Goal: Information Seeking & Learning: Learn about a topic

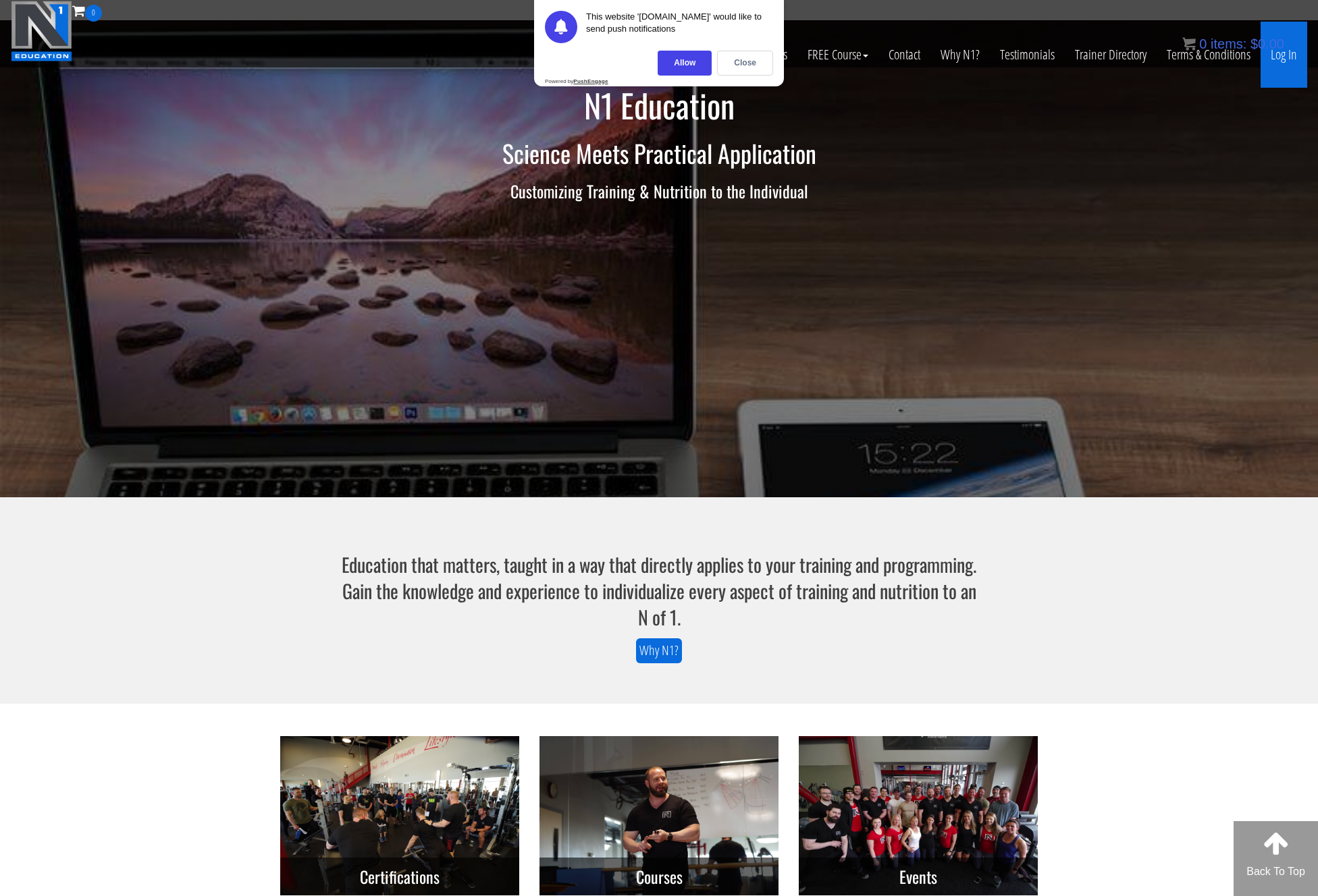
click at [1269, 54] on link "Log In" at bounding box center [1284, 54] width 47 height 66
click at [754, 67] on div "Close" at bounding box center [745, 63] width 56 height 25
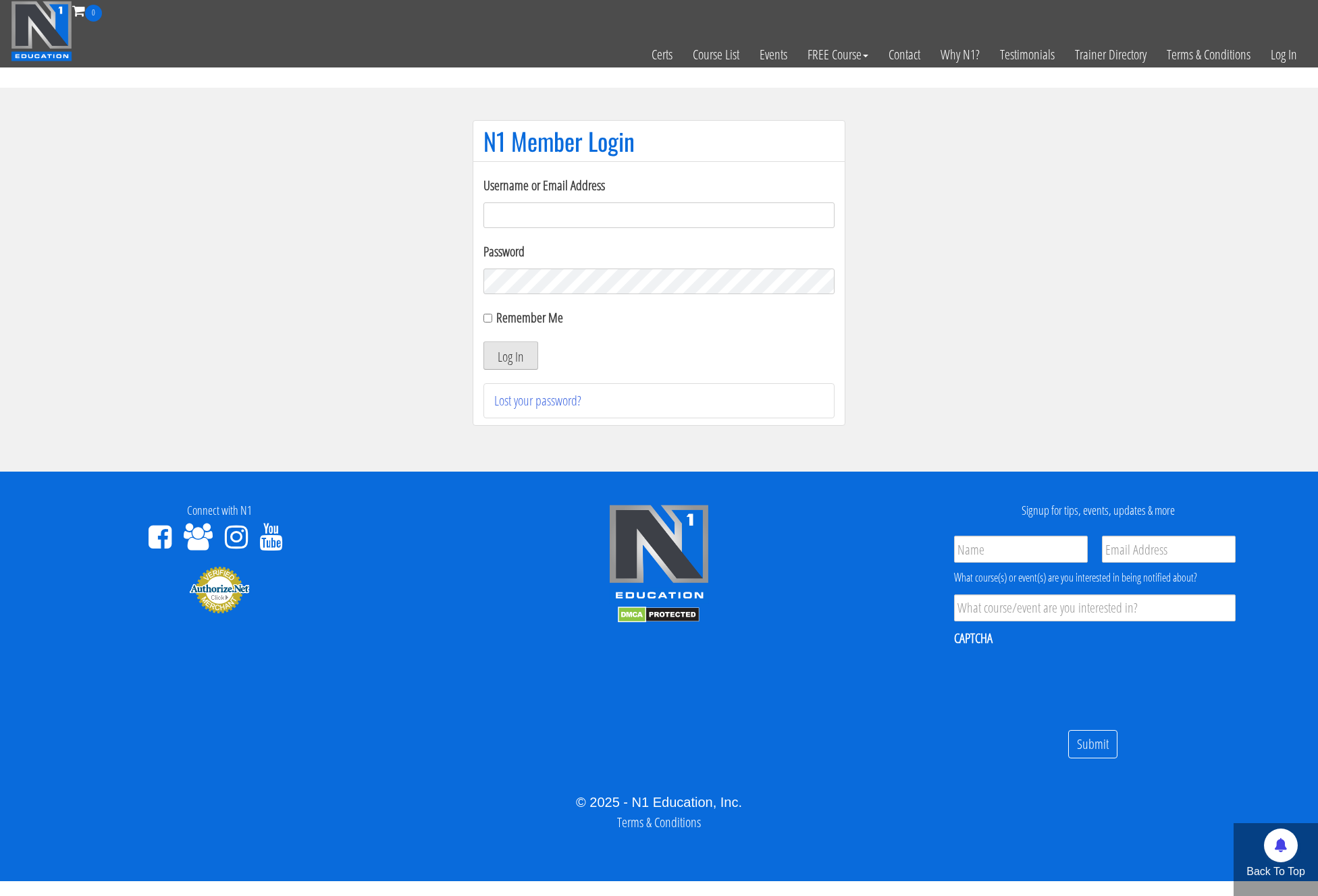
type input "[PERSON_NAME][EMAIL_ADDRESS][DOMAIN_NAME]"
drag, startPoint x: 496, startPoint y: 348, endPoint x: 483, endPoint y: 337, distance: 17.0
click at [496, 348] on button "Log In" at bounding box center [511, 356] width 54 height 29
click at [486, 321] on input "Remember Me" at bounding box center [488, 318] width 9 height 9
checkbox input "true"
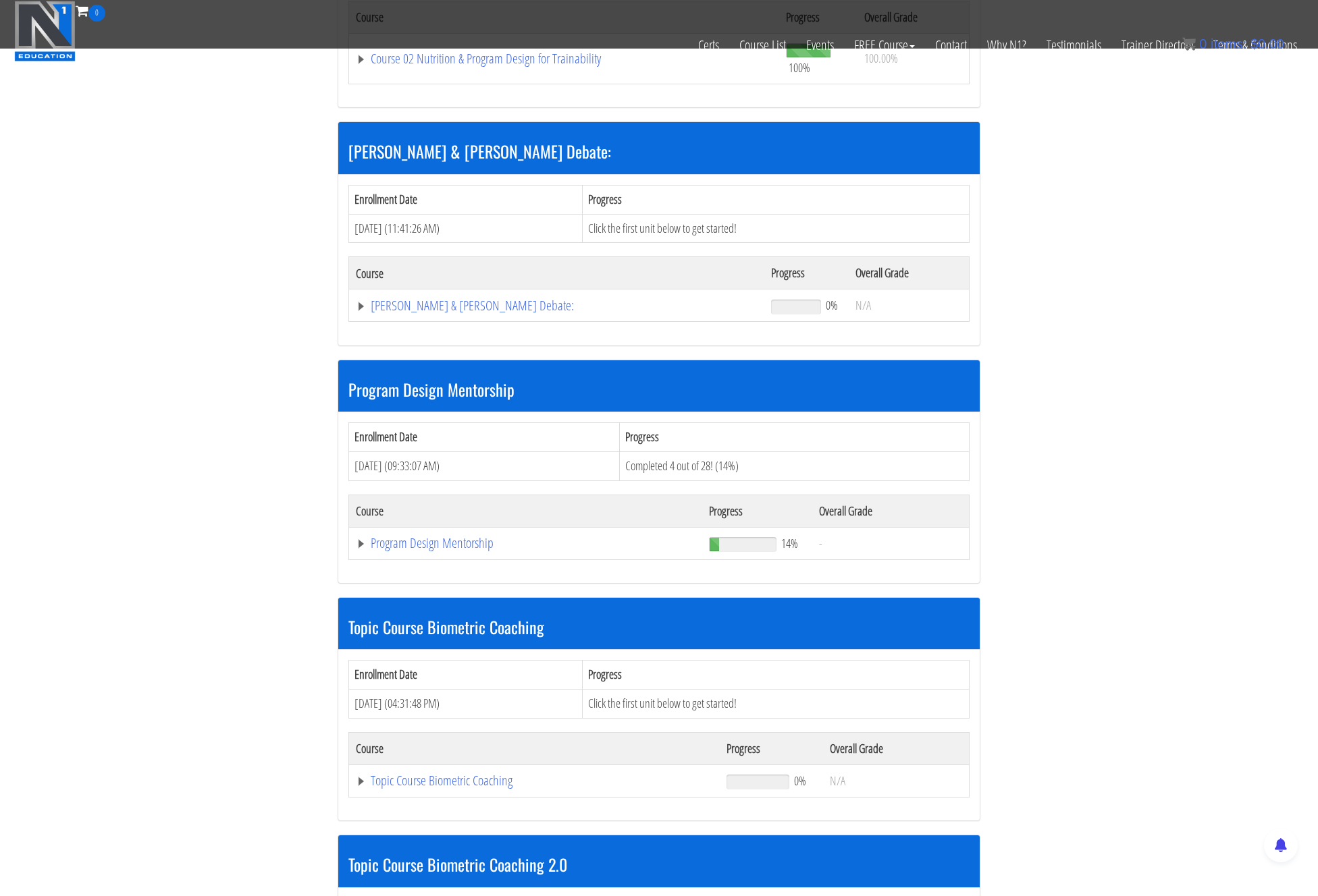
scroll to position [875, 0]
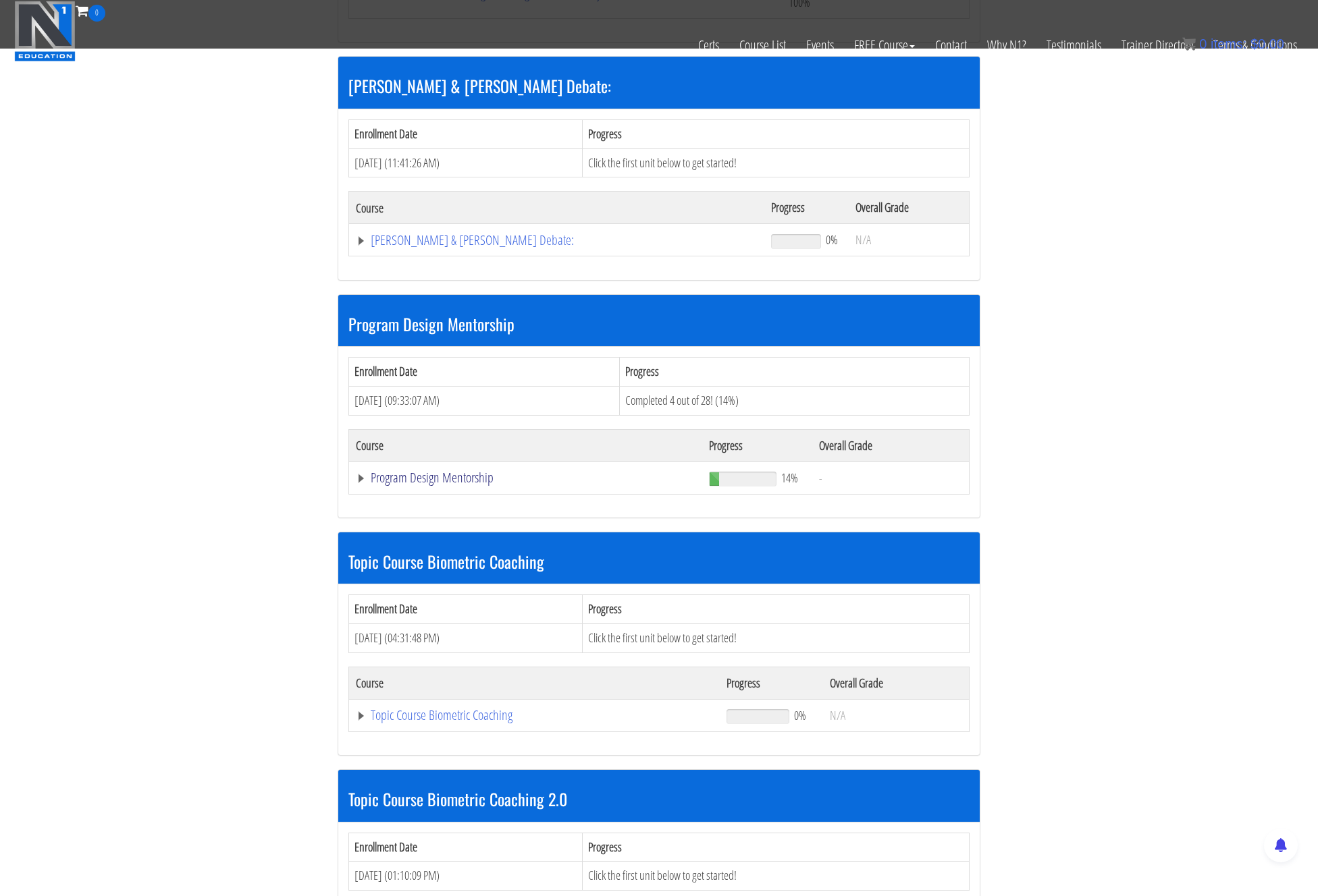
click at [439, 479] on link "Program Design Mentorship" at bounding box center [525, 478] width 339 height 14
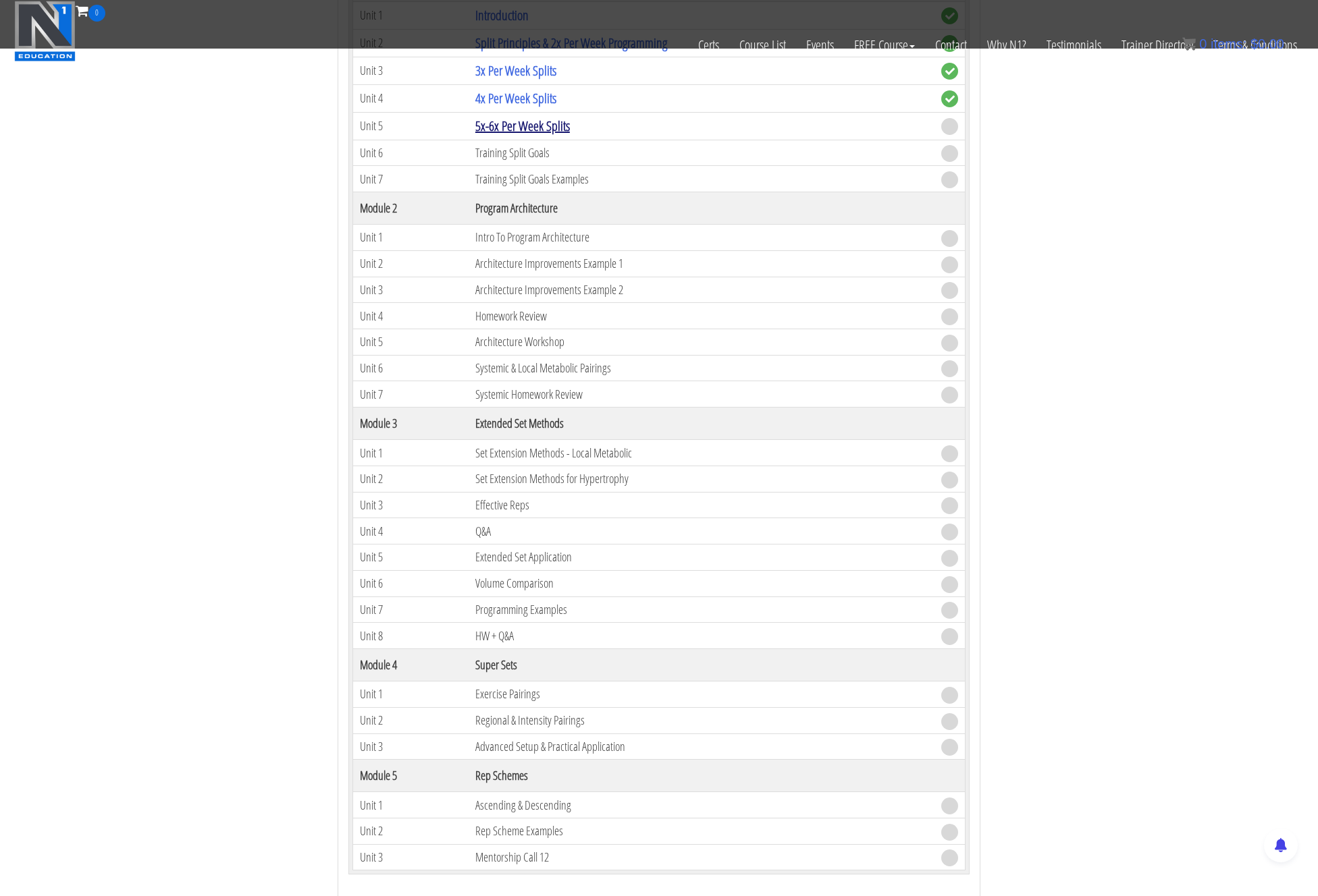
scroll to position [1487, 0]
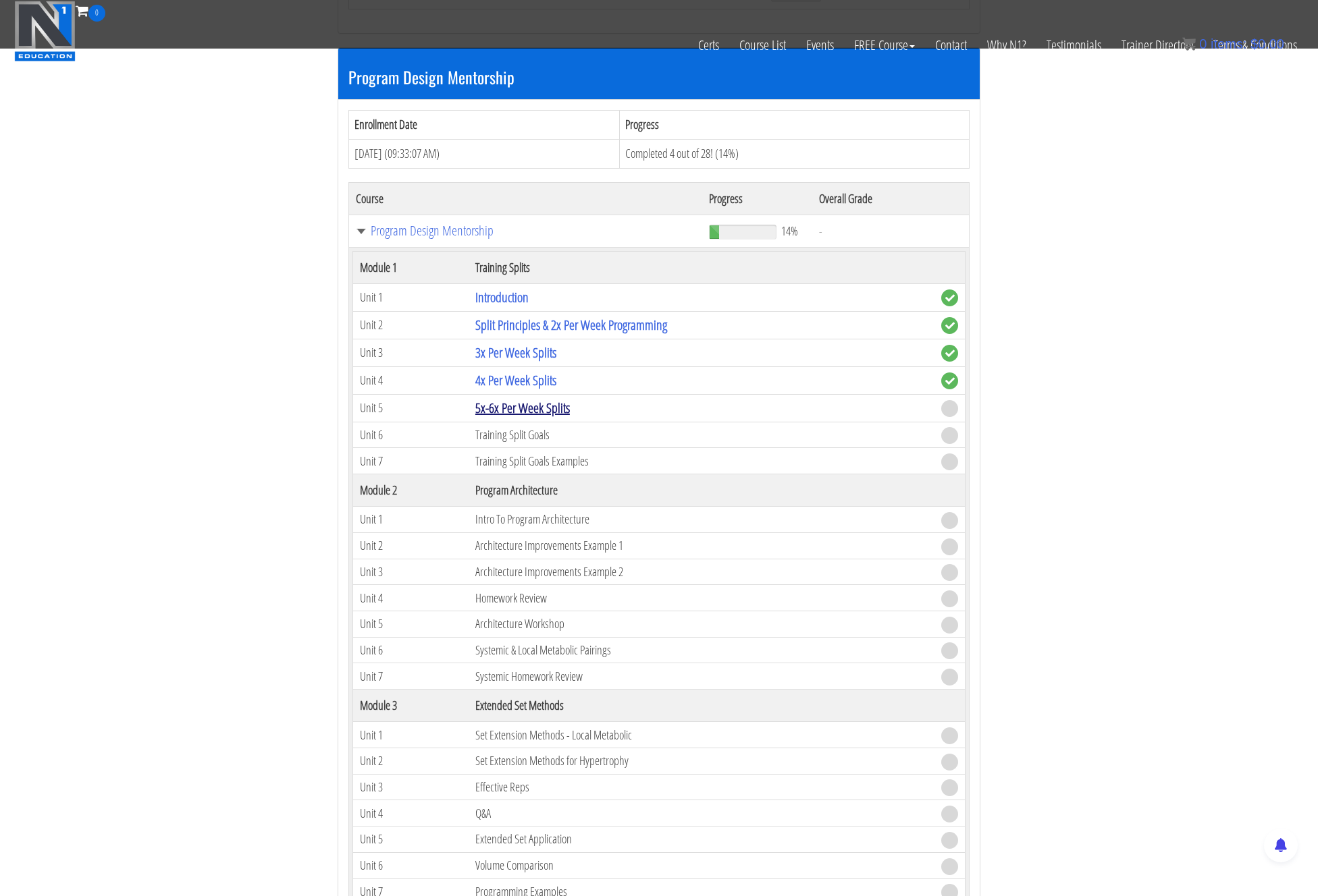
click at [522, 405] on link "5x-6x Per Week Splits" at bounding box center [522, 408] width 95 height 18
click at [529, 407] on link "5x-6x Per Week Splits" at bounding box center [522, 409] width 95 height 18
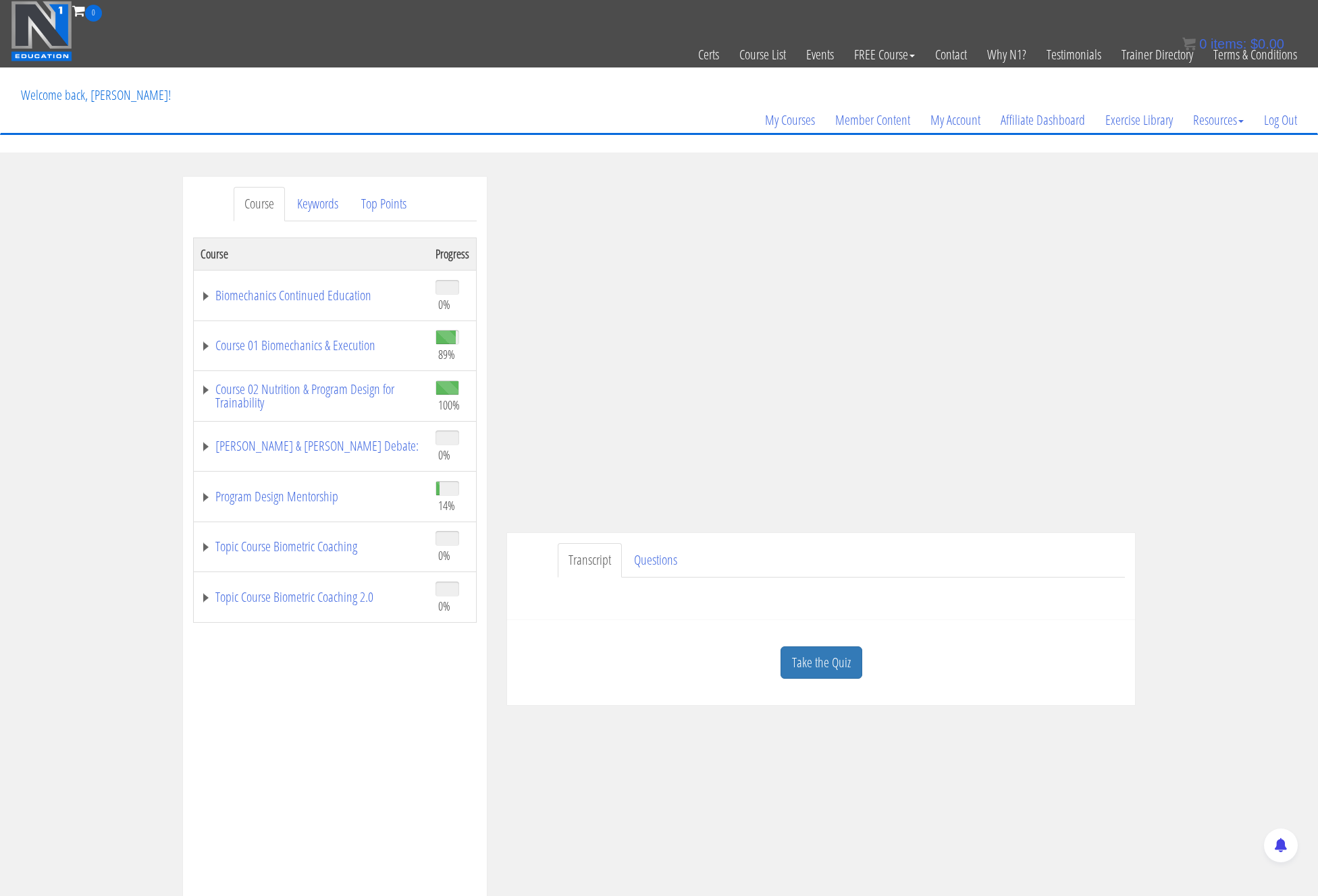
click at [1189, 177] on div "Course Keywords Top Points Course Progress Biomechanics Continued Education 0% …" at bounding box center [659, 558] width 1318 height 763
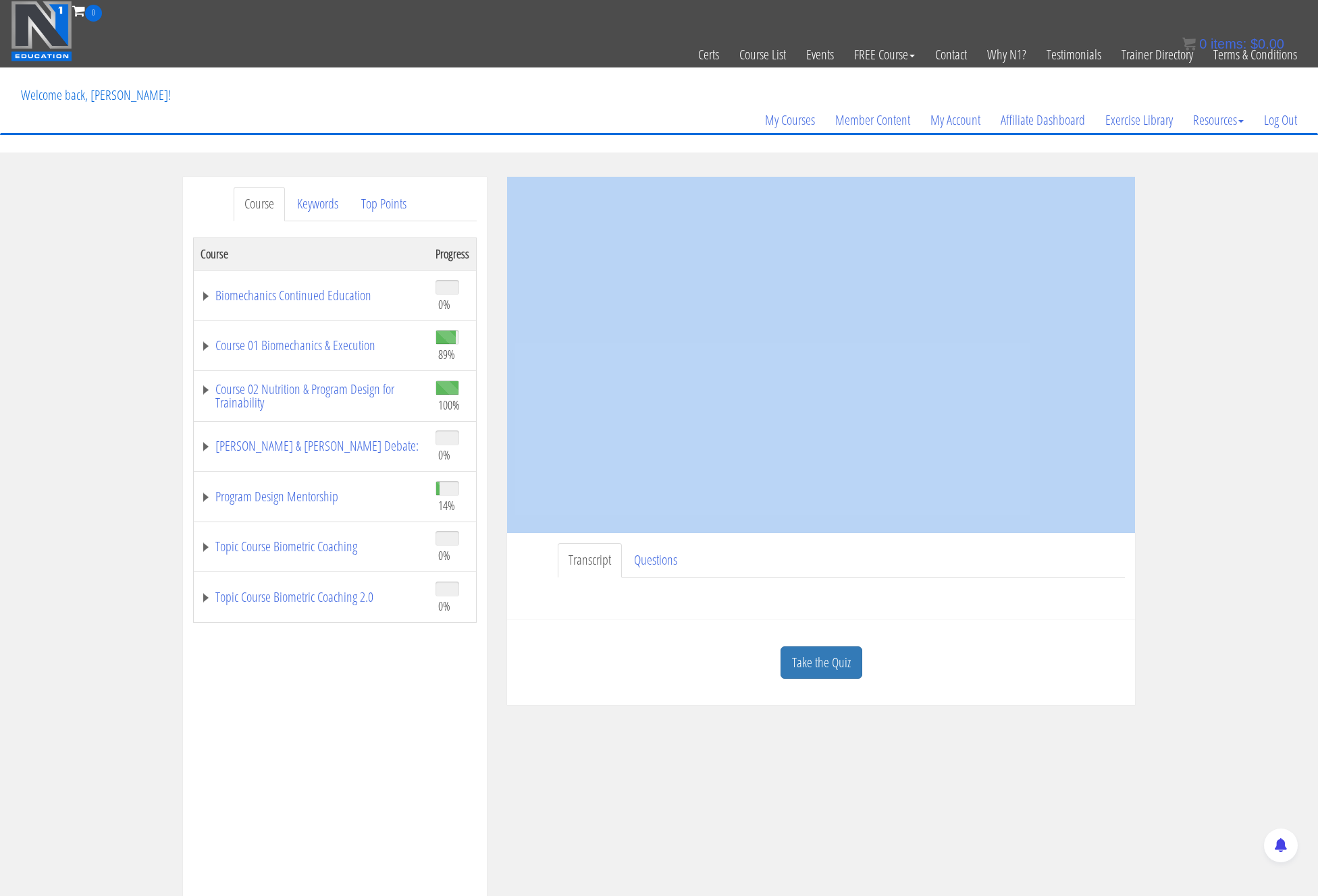
click at [1190, 177] on div "Course Keywords Top Points Course Progress Biomechanics Continued Education 0% …" at bounding box center [659, 558] width 1318 height 763
click at [1184, 184] on div "Course Keywords Top Points Course Progress Biomechanics Continued Education 0% …" at bounding box center [659, 558] width 1318 height 763
click at [1160, 342] on div "Course Keywords Top Points Course Progress Biomechanics Continued Education 0% …" at bounding box center [659, 558] width 1318 height 763
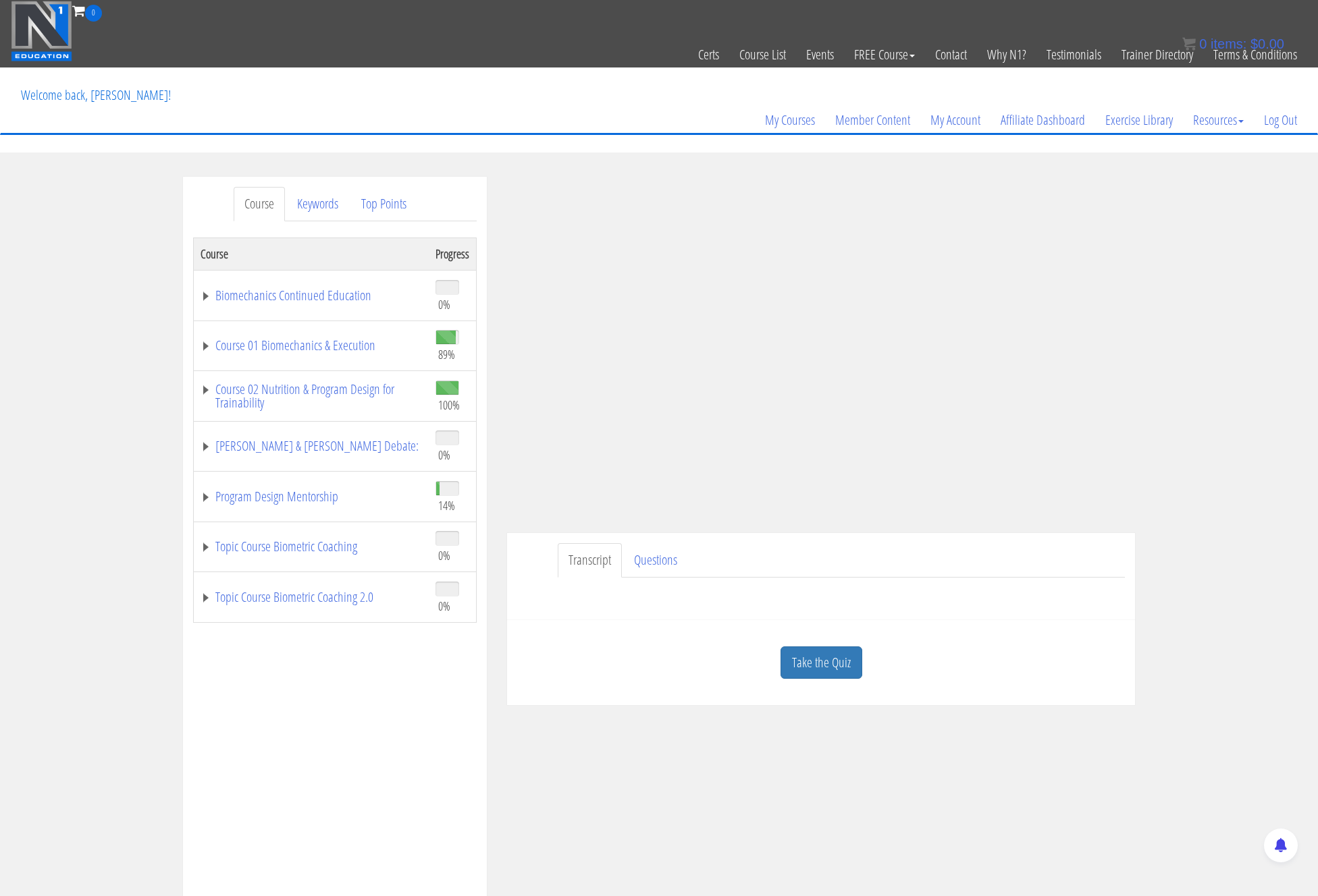
click at [1100, 543] on ul "Transcript Questions" at bounding box center [841, 560] width 567 height 35
click at [813, 647] on link "Take the Quiz" at bounding box center [822, 663] width 82 height 33
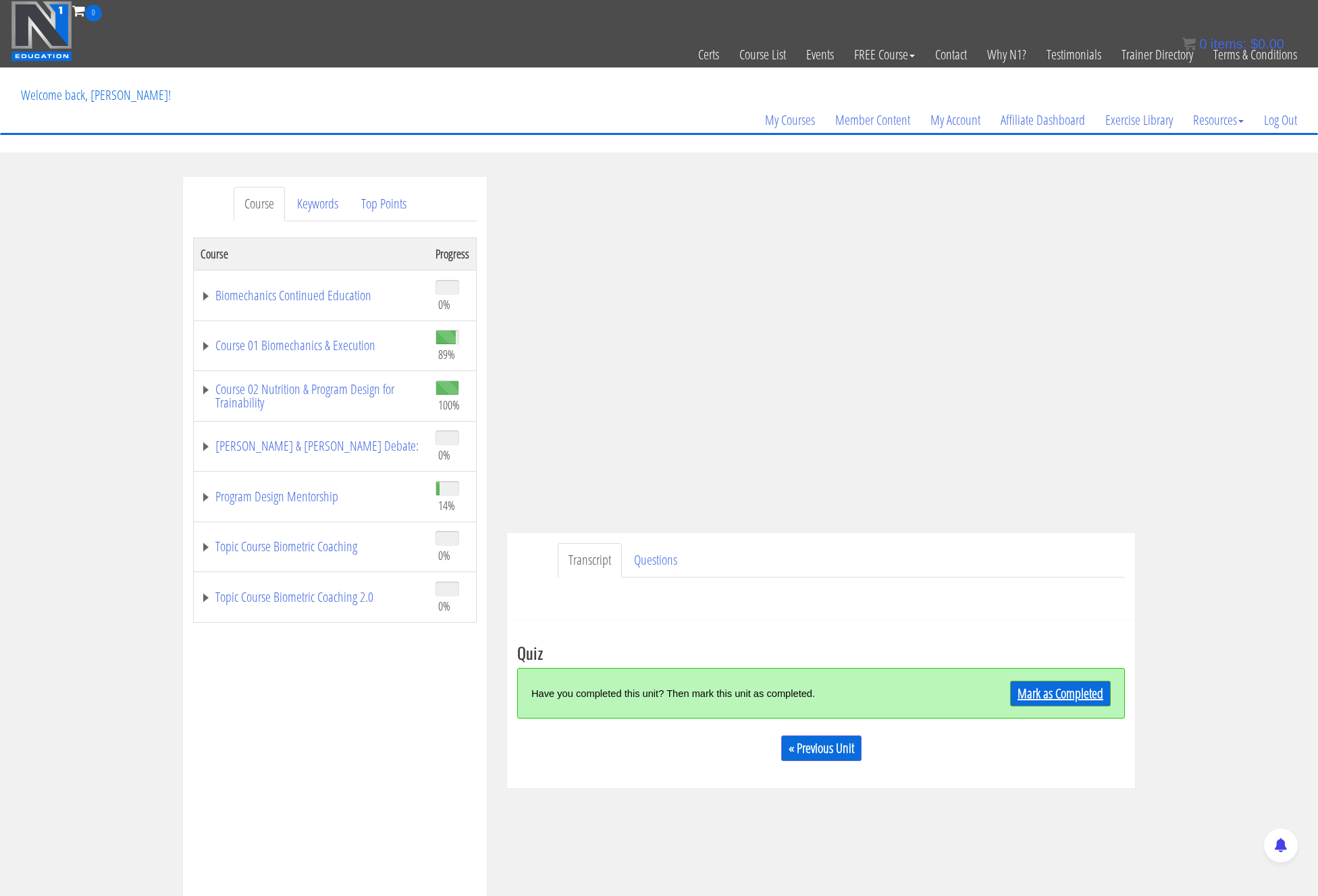
click at [1070, 681] on link "Mark as Completed" at bounding box center [1060, 694] width 101 height 26
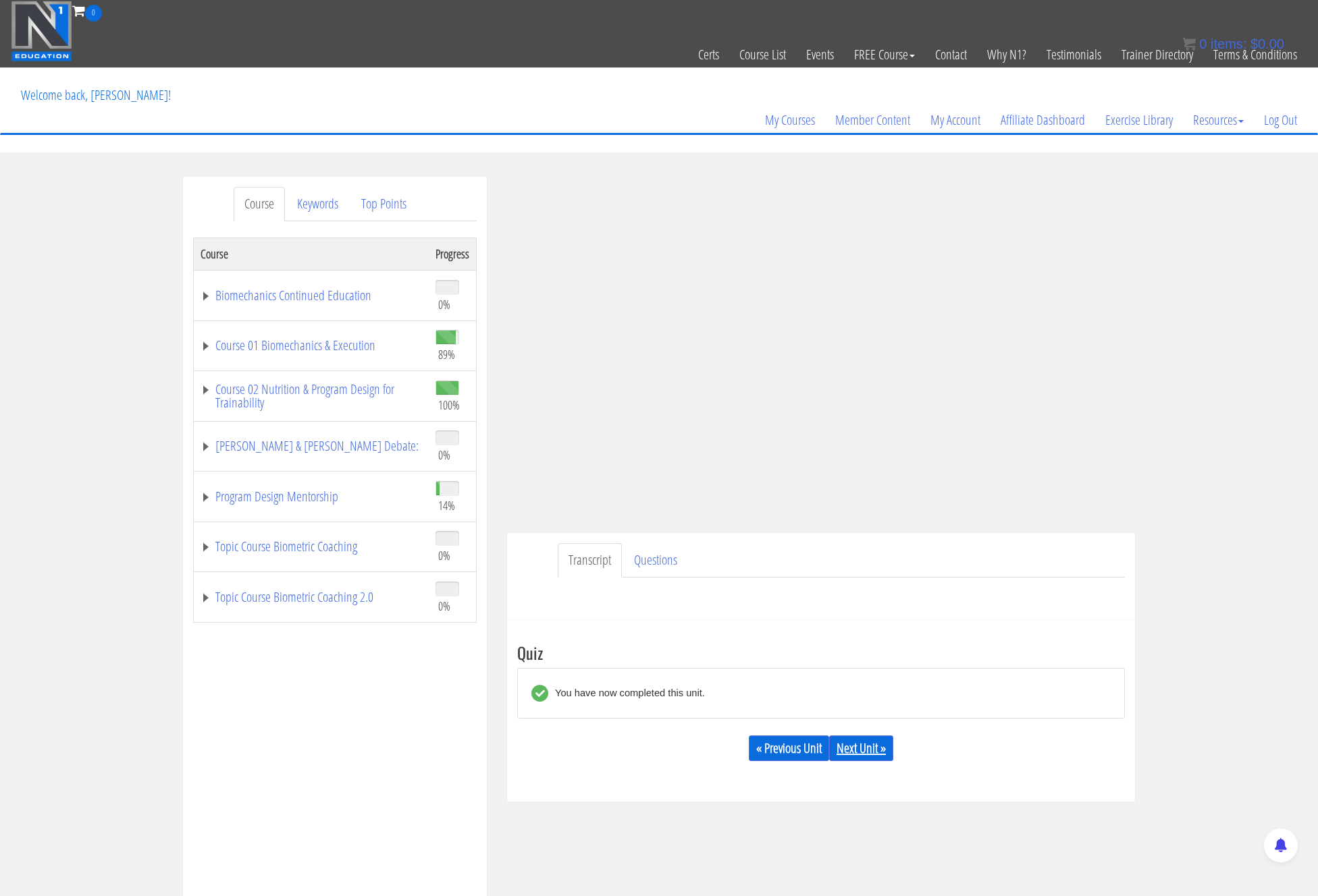
click at [853, 736] on link "Next Unit »" at bounding box center [861, 748] width 64 height 26
click at [938, 620] on div "Take the Quiz Quiz You have now completed this unit. « Previous Unit Next Unit …" at bounding box center [821, 710] width 628 height 182
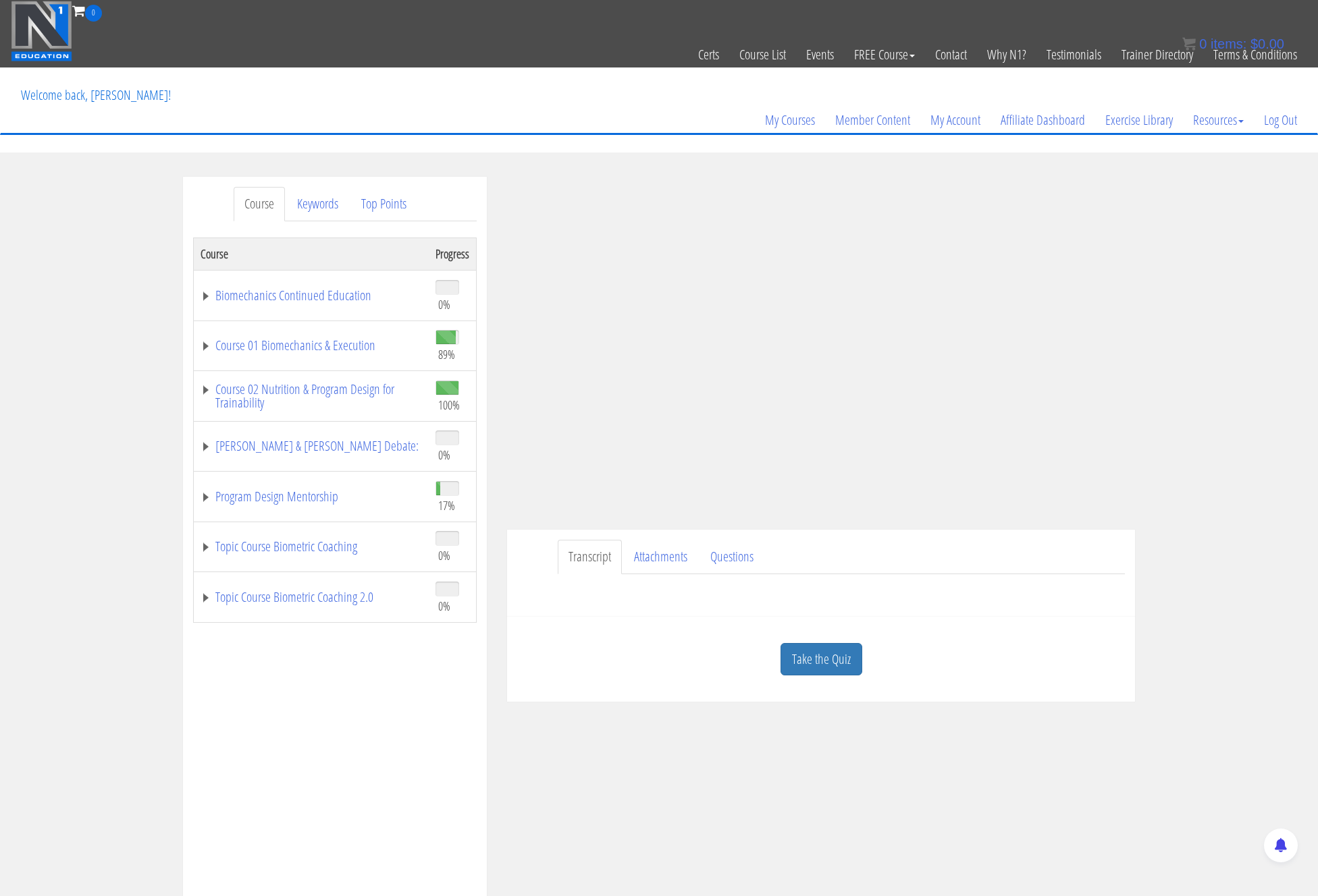
click at [200, 477] on td "Program Design Mentorship" at bounding box center [311, 497] width 235 height 50
click at [207, 490] on link "Program Design Mentorship" at bounding box center [311, 497] width 222 height 14
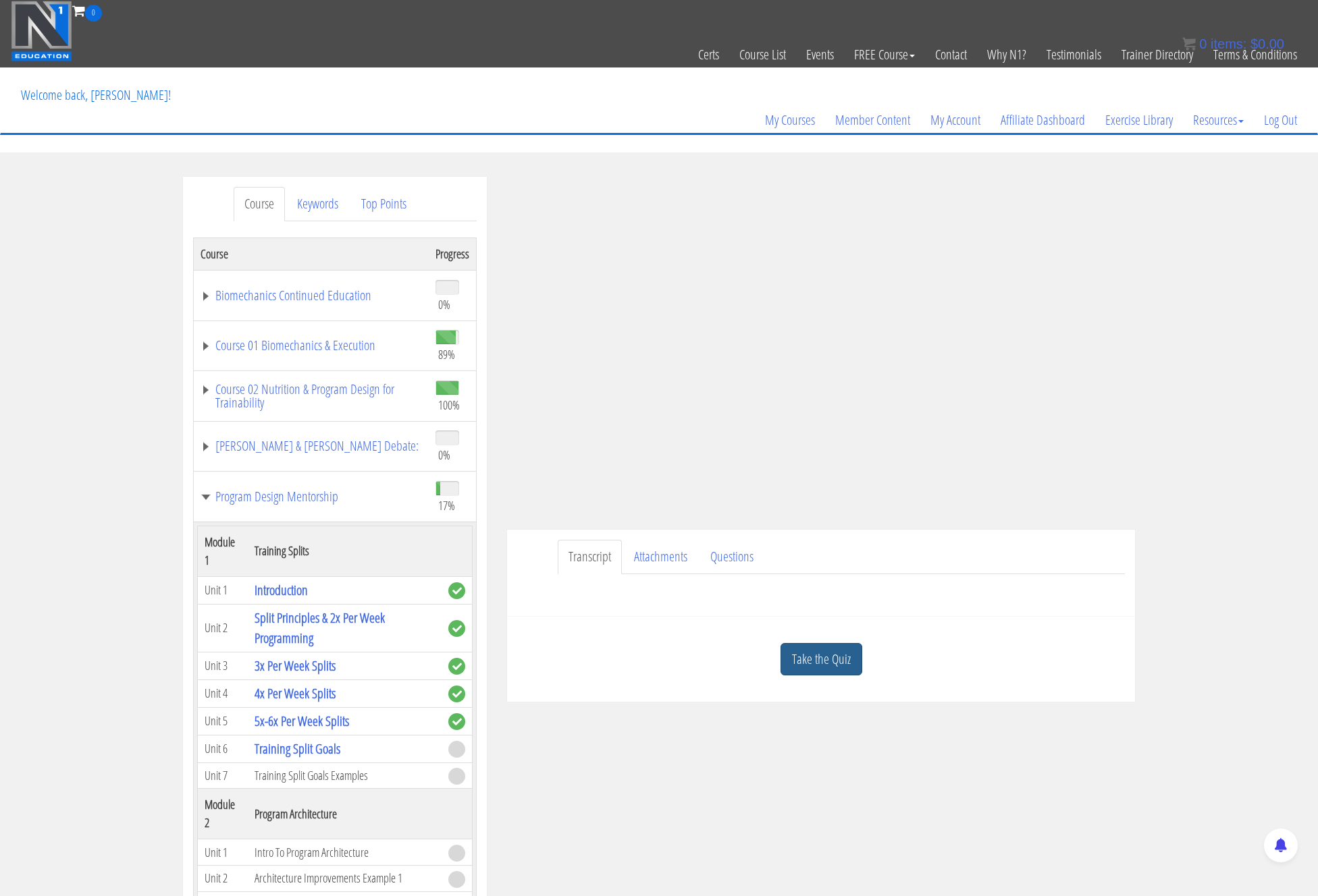
click at [815, 644] on link "Take the Quiz" at bounding box center [822, 659] width 82 height 33
